Goal: Task Accomplishment & Management: Manage account settings

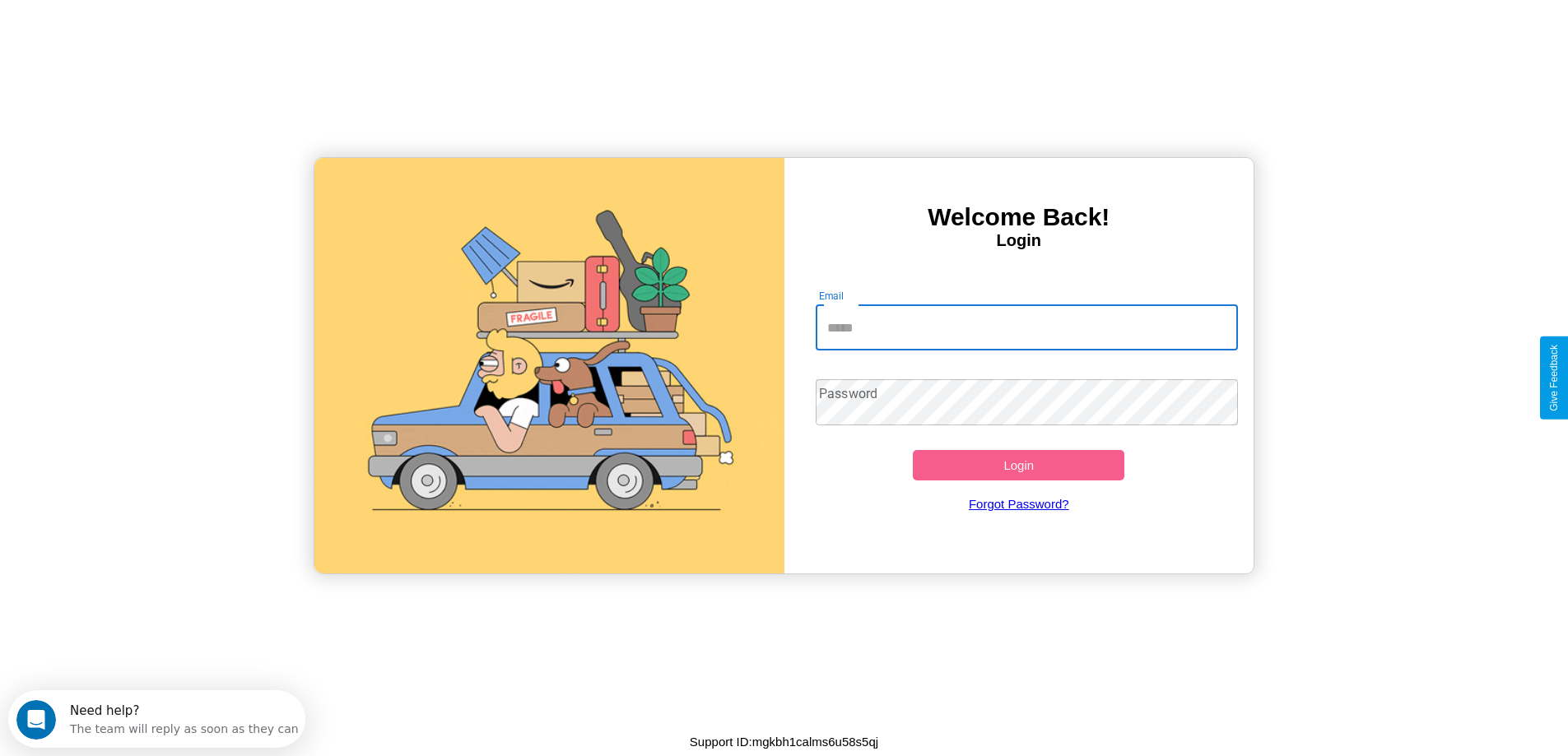
click at [1027, 328] on input "Email" at bounding box center [1028, 327] width 422 height 46
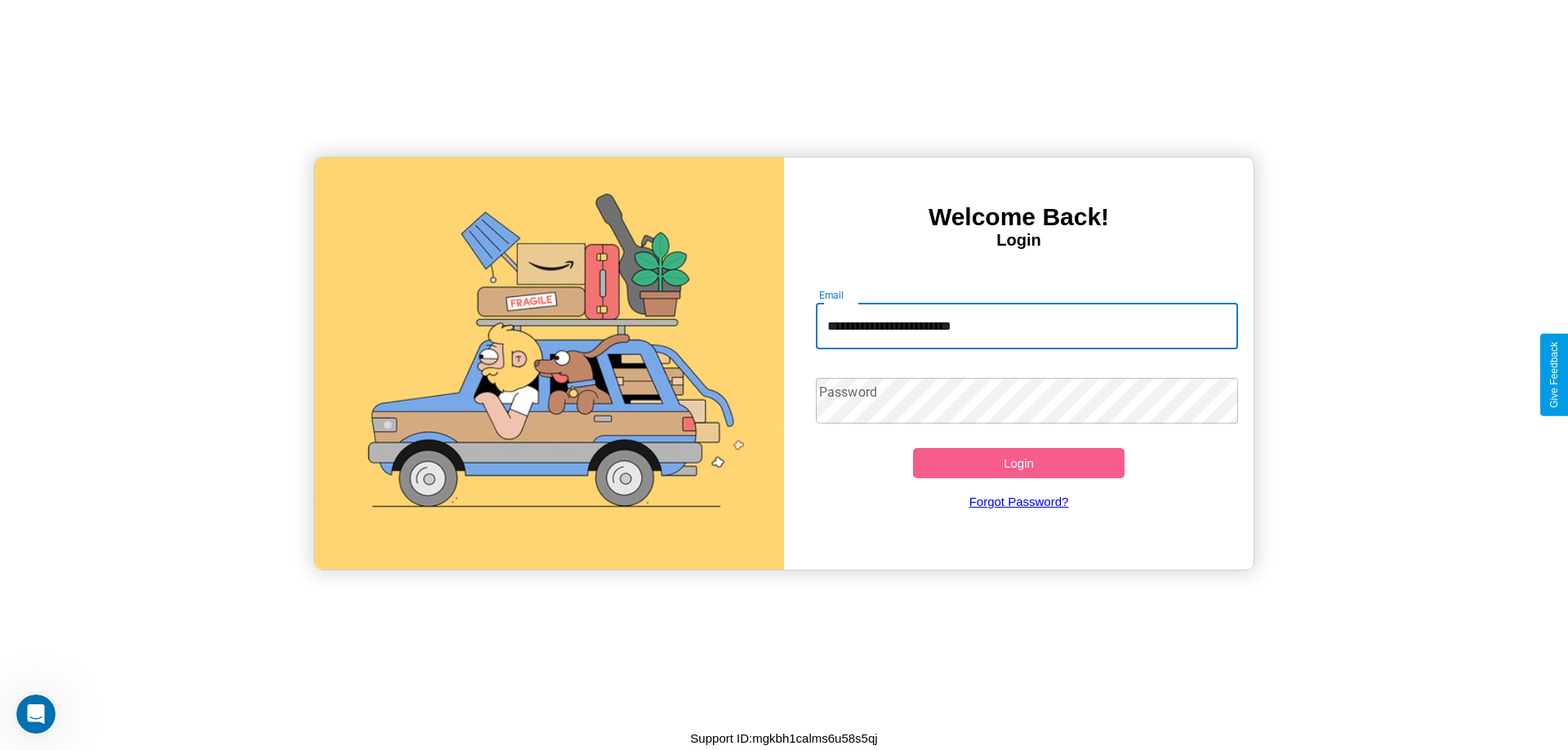
type input "**********"
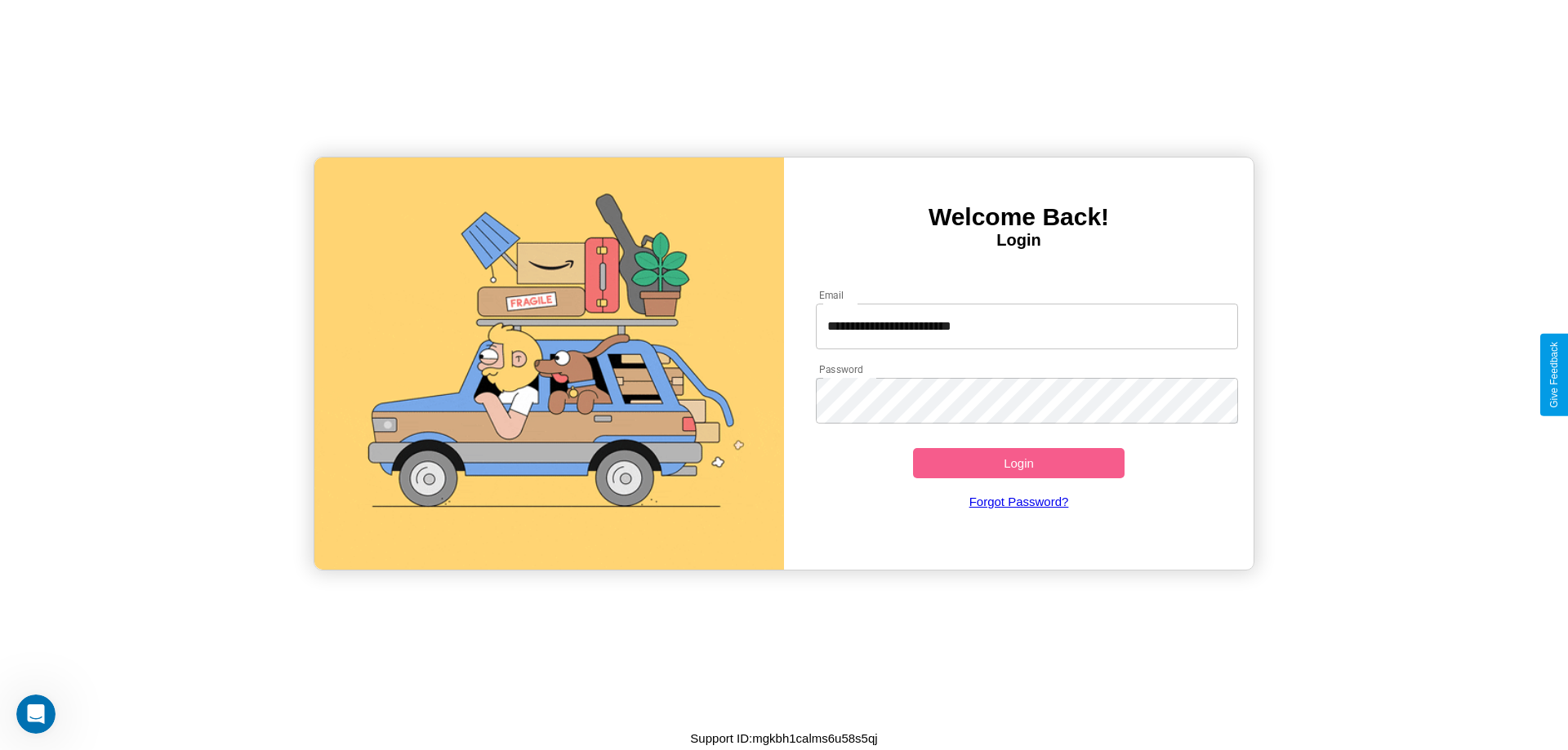
click at [1018, 463] on button "Login" at bounding box center [1018, 463] width 211 height 30
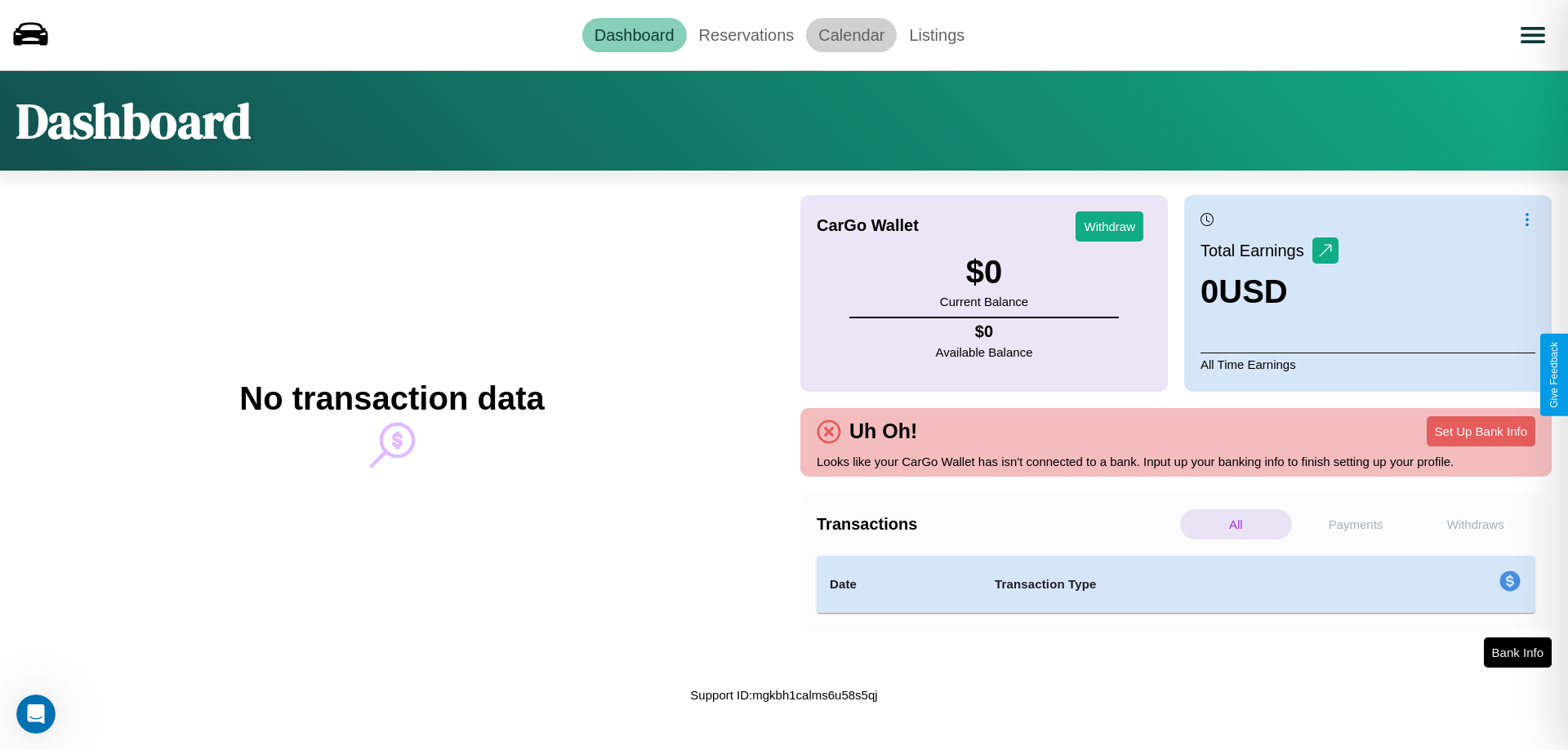
click at [851, 34] on link "Calendar" at bounding box center [851, 34] width 91 height 34
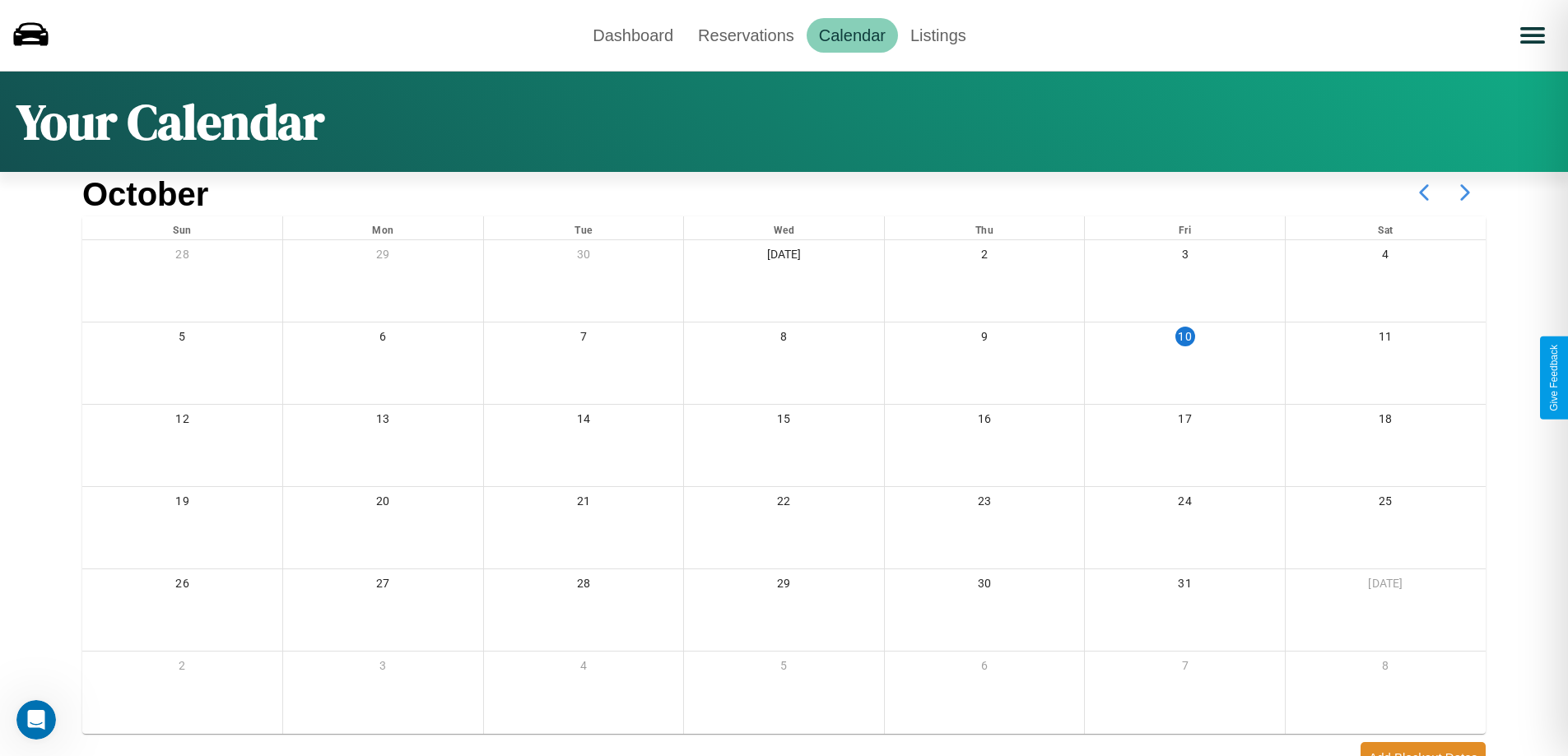
click at [1466, 192] on icon at bounding box center [1466, 192] width 41 height 41
click at [633, 34] on link "Dashboard" at bounding box center [633, 34] width 105 height 34
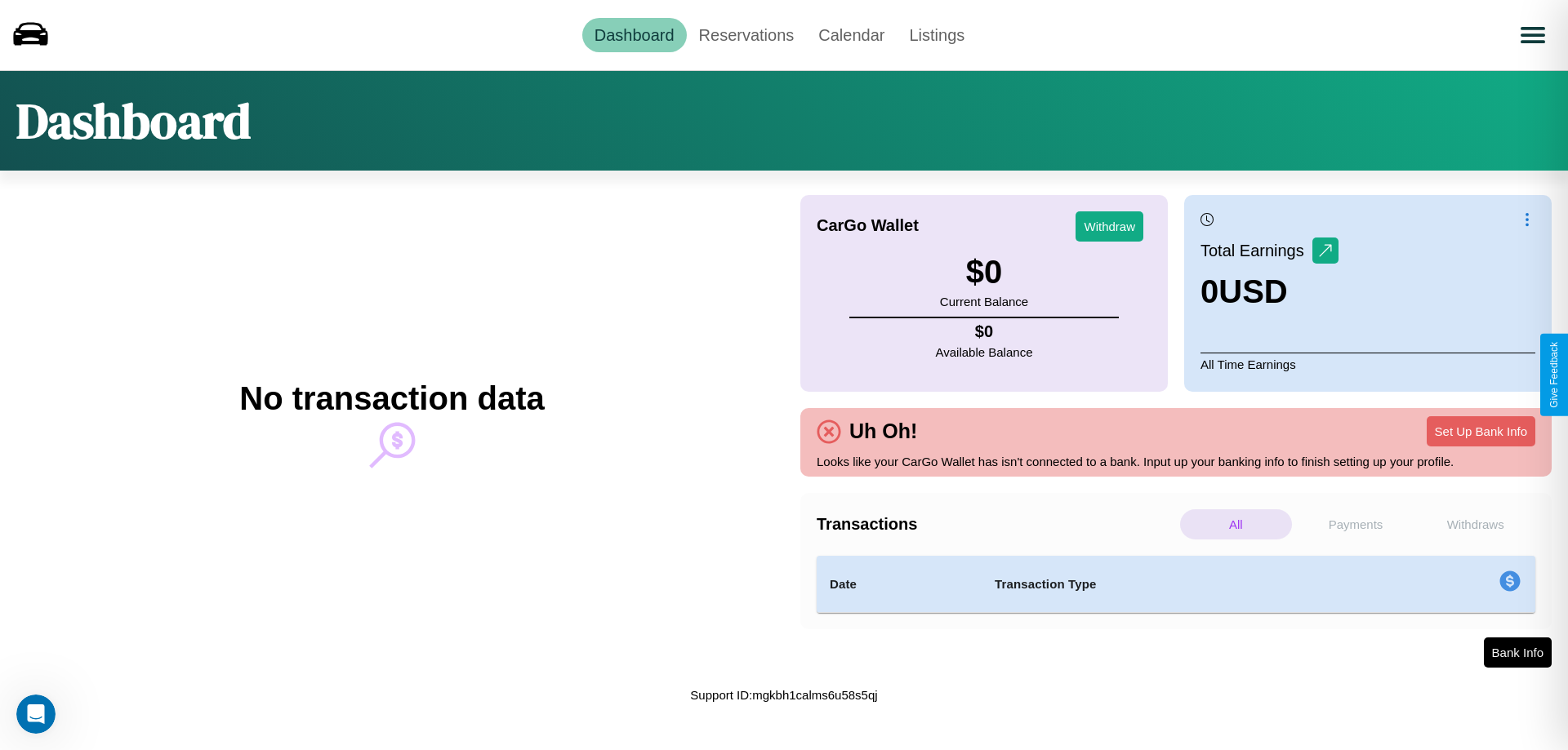
click at [1475, 524] on p "Withdraws" at bounding box center [1475, 524] width 112 height 30
click at [1356, 524] on p "Payments" at bounding box center [1356, 524] width 112 height 30
click at [1475, 524] on p "Withdraws" at bounding box center [1475, 524] width 112 height 30
click at [1356, 524] on p "Payments" at bounding box center [1356, 524] width 112 height 30
click at [746, 34] on link "Reservations" at bounding box center [746, 34] width 120 height 34
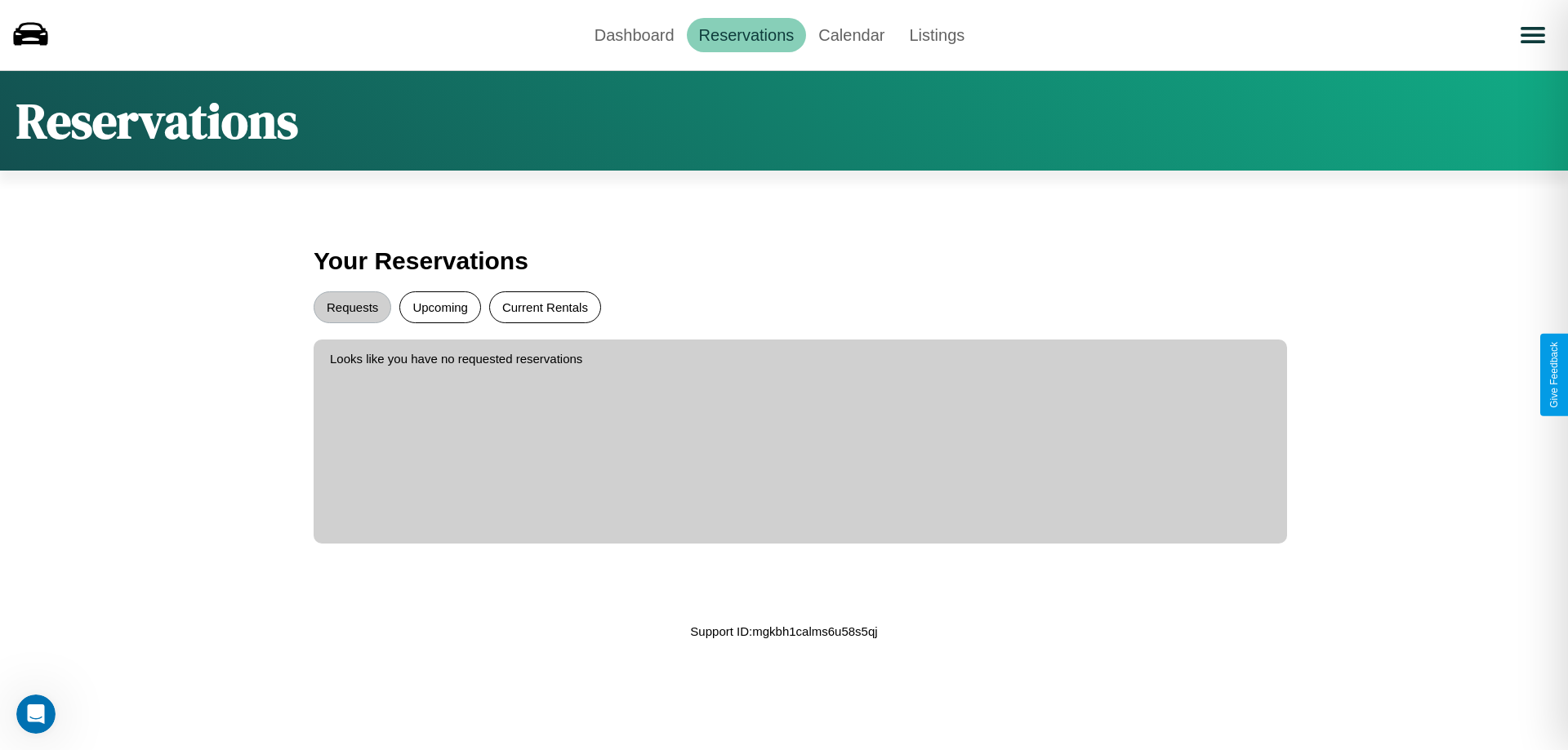
click at [545, 307] on button "Current Rentals" at bounding box center [545, 307] width 112 height 32
click at [352, 307] on button "Requests" at bounding box center [353, 307] width 78 height 32
